Goal: Find specific page/section: Find specific page/section

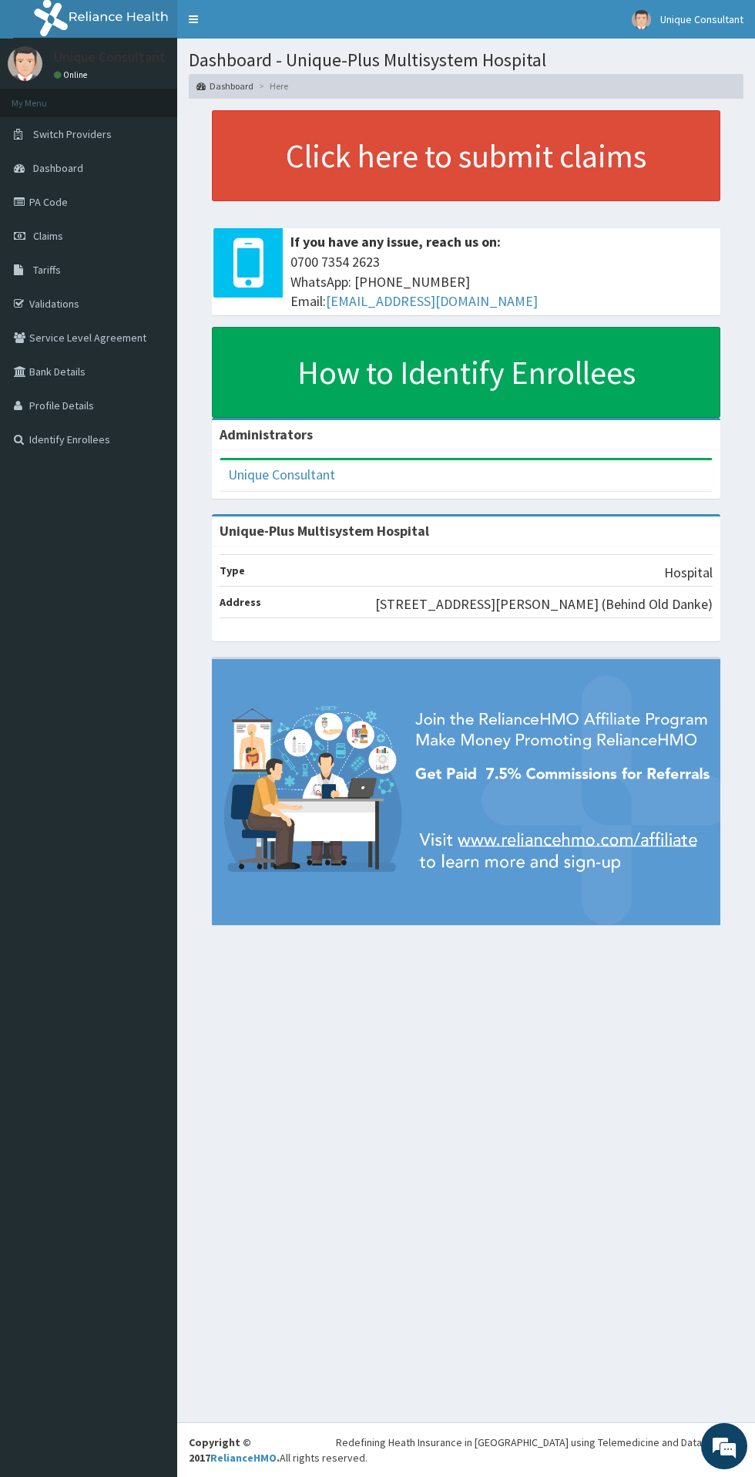
click at [58, 201] on link "PA Code" at bounding box center [88, 202] width 177 height 34
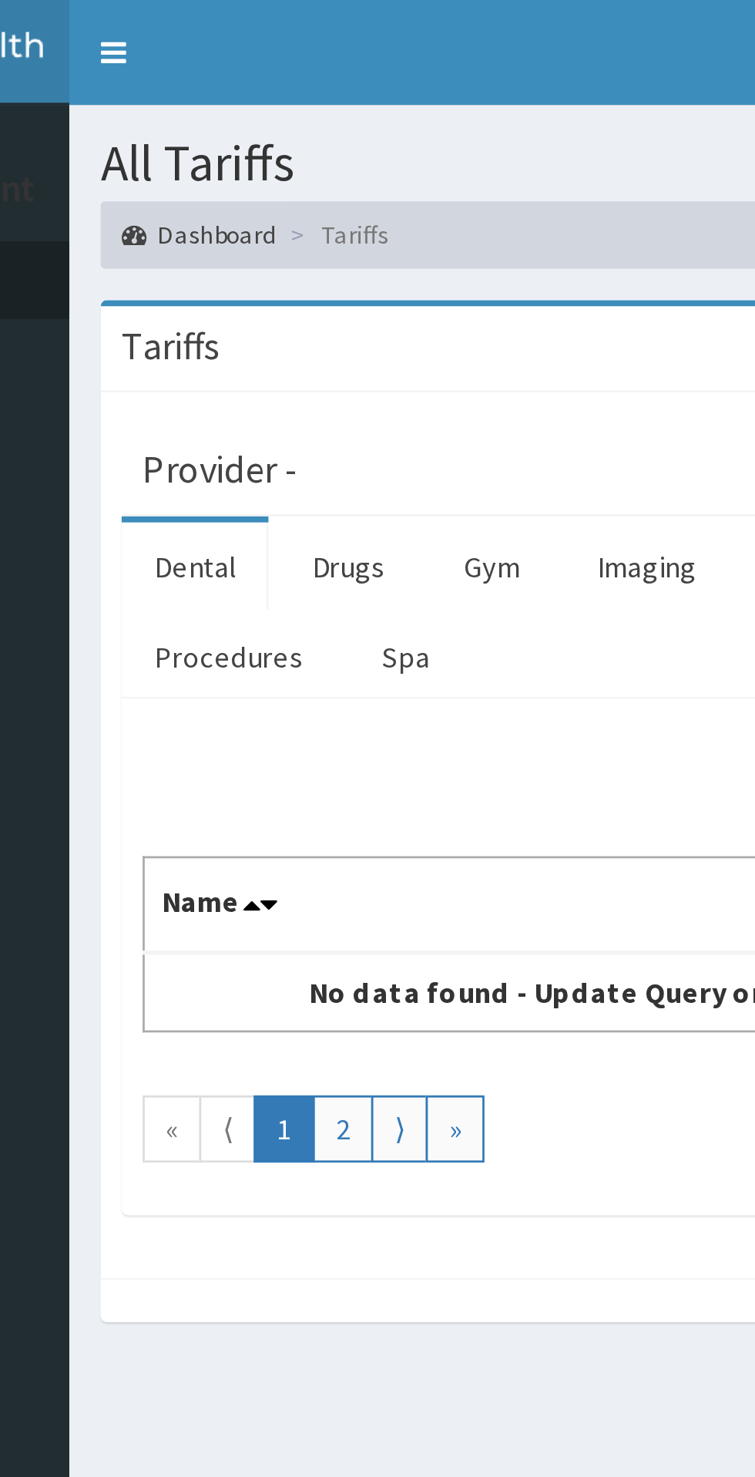
click at [289, 212] on link "Drugs" at bounding box center [280, 208] width 52 height 32
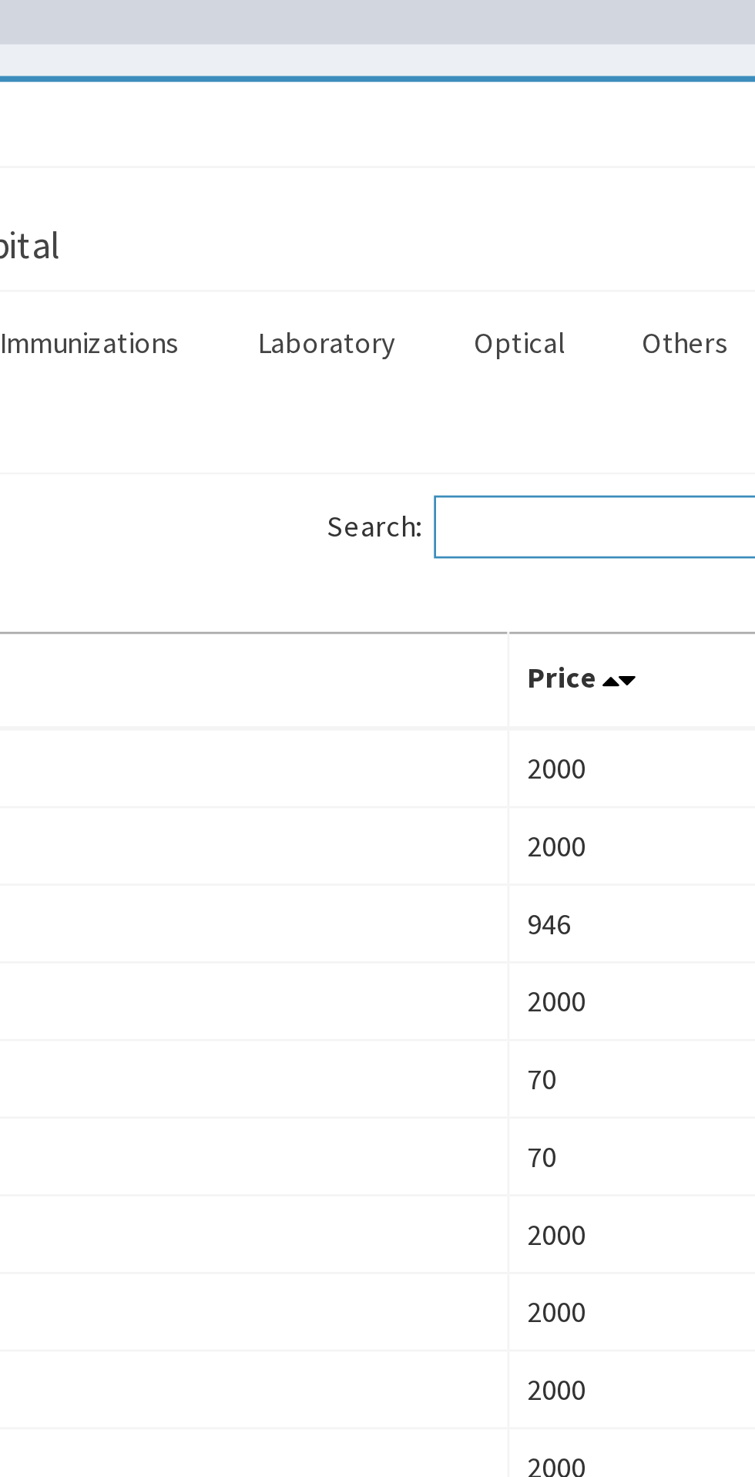
click at [661, 277] on input "Search:" at bounding box center [662, 275] width 133 height 23
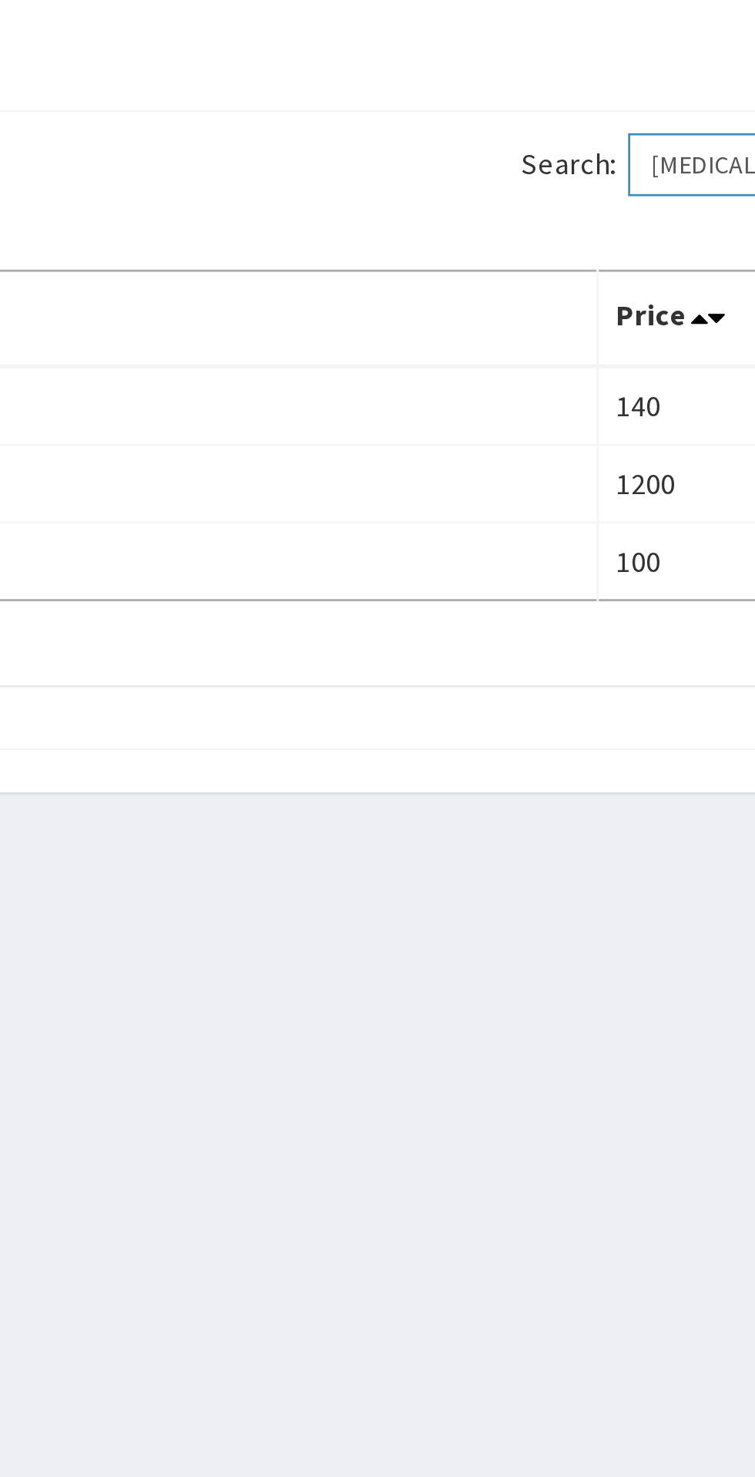
type input "Amoxicillin"
